Goal: Navigation & Orientation: Find specific page/section

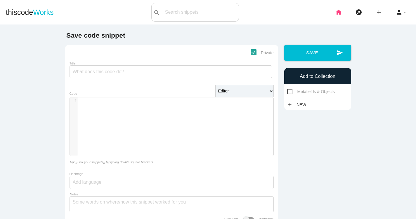
click at [341, 15] on icon "home" at bounding box center [338, 12] width 7 height 19
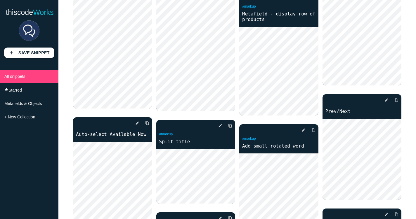
scroll to position [760, 0]
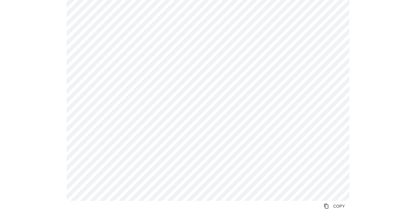
scroll to position [361, 0]
